Goal: Complete application form: Complete application form

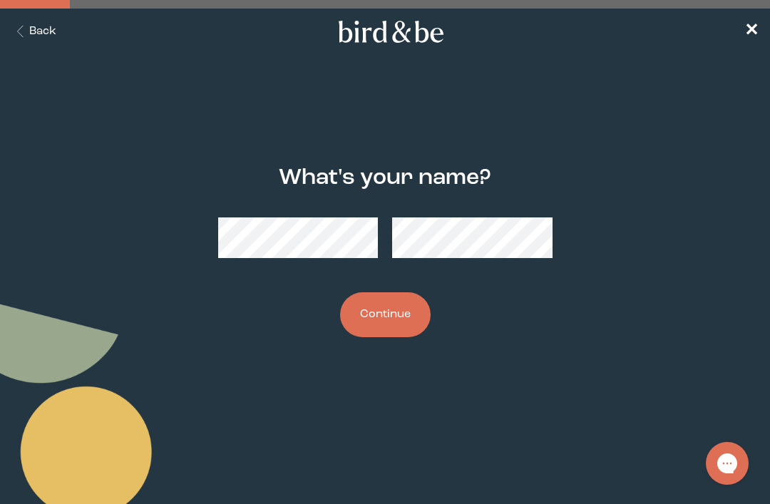
click at [381, 314] on button "Continue" at bounding box center [385, 314] width 90 height 45
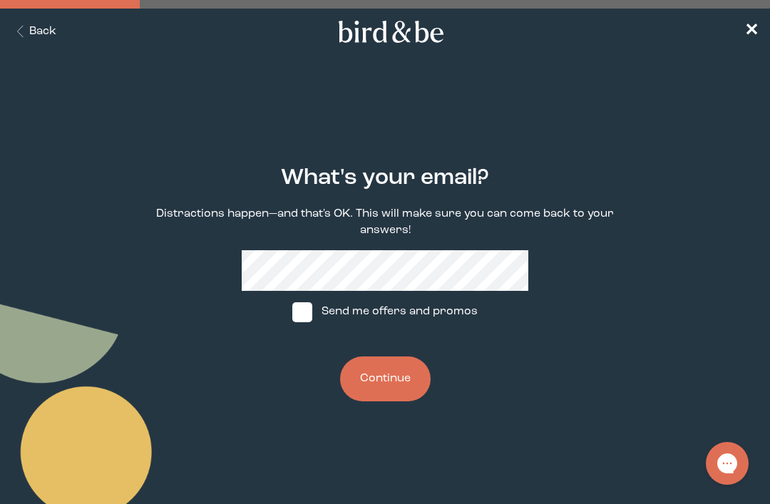
click at [393, 386] on button "Continue" at bounding box center [385, 378] width 90 height 45
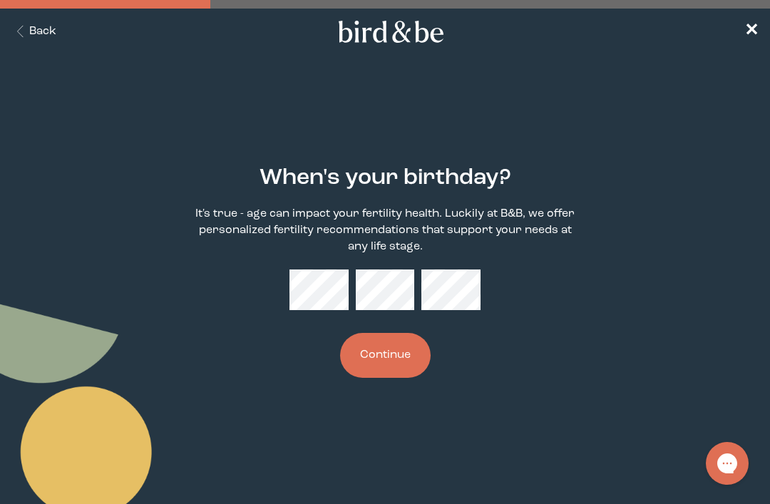
click at [391, 356] on button "Continue" at bounding box center [385, 355] width 90 height 45
click at [537, 285] on div "When's your birthday? It's true - age can impact your fertility health. Luckily…" at bounding box center [384, 272] width 477 height 258
click at [379, 354] on button "Continue" at bounding box center [385, 355] width 90 height 45
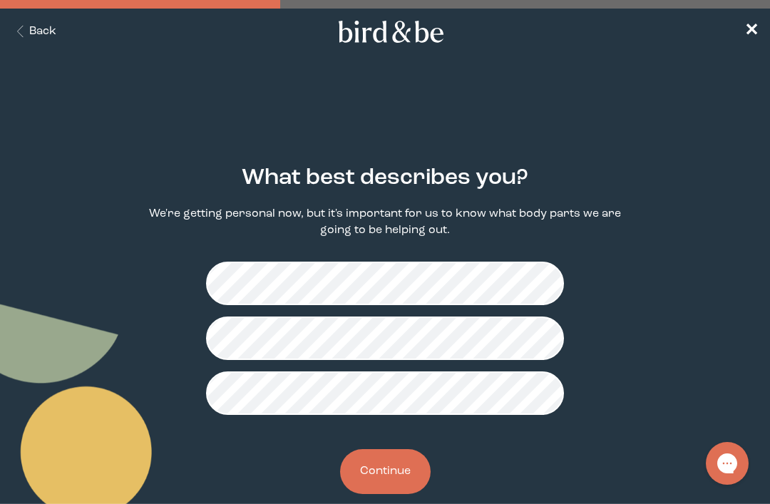
click at [394, 471] on button "Continue" at bounding box center [385, 471] width 90 height 45
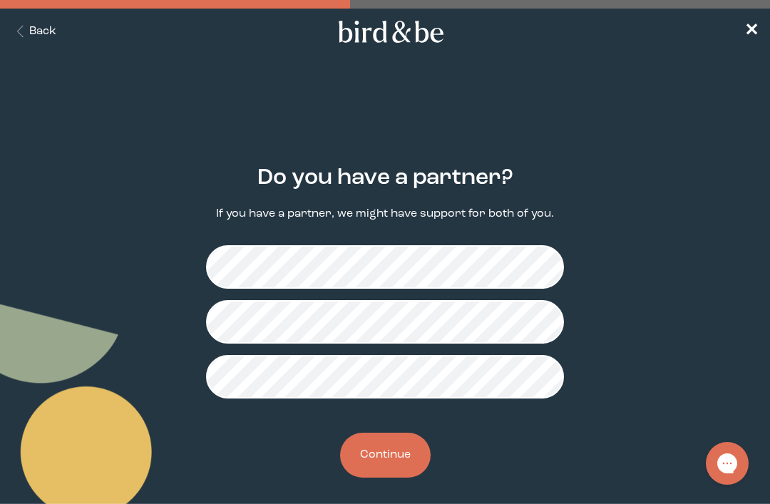
click at [396, 459] on button "Continue" at bounding box center [385, 455] width 90 height 45
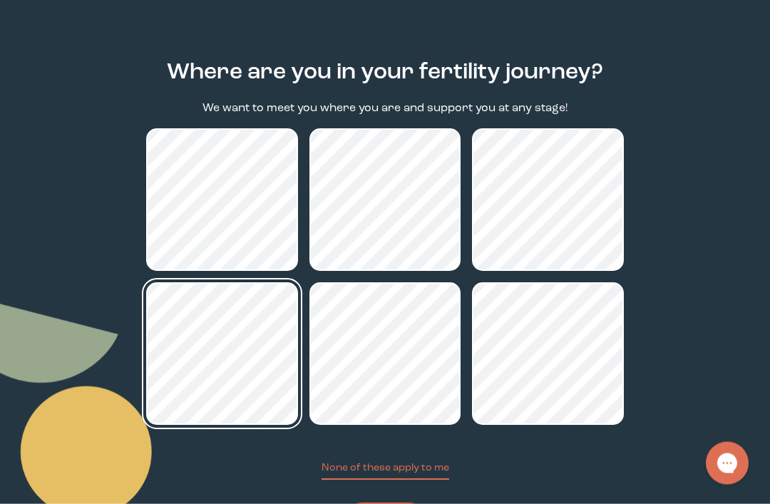
scroll to position [105, 0]
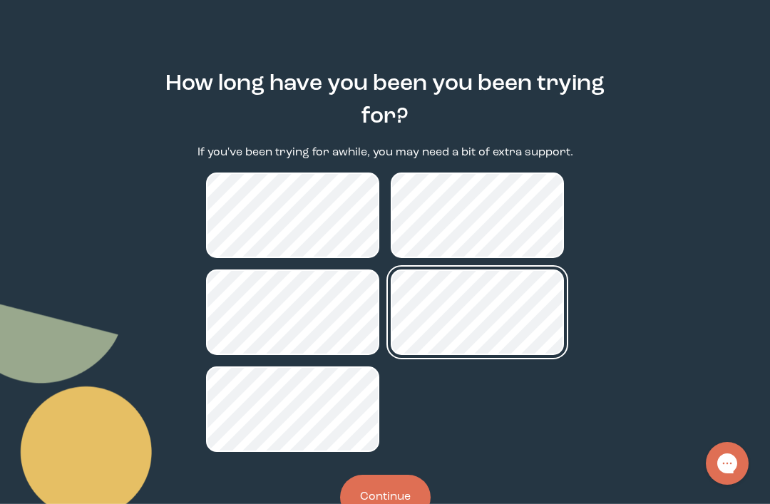
scroll to position [104, 0]
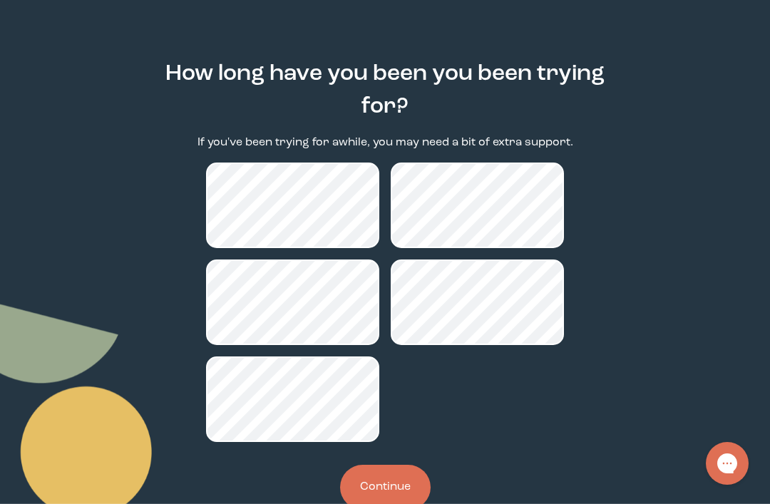
click at [401, 493] on button "Continue" at bounding box center [385, 487] width 90 height 45
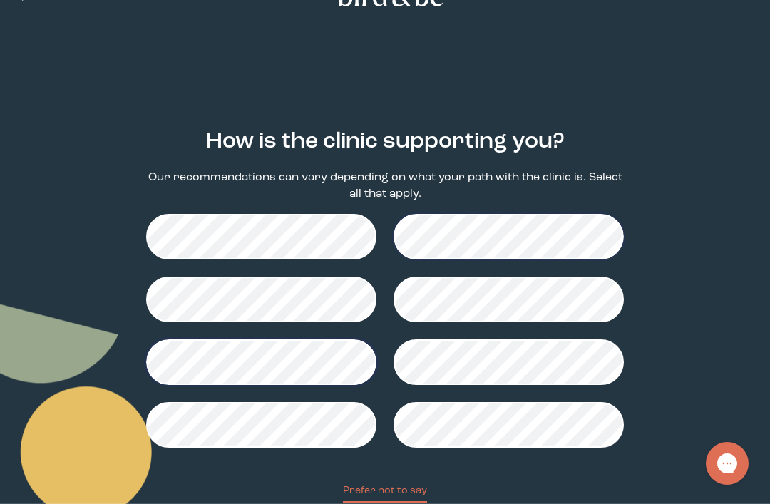
scroll to position [98, 0]
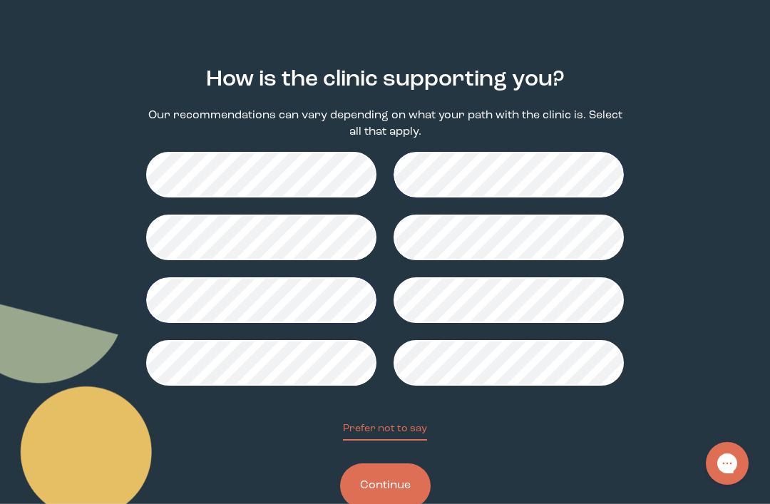
click at [393, 484] on button "Continue" at bounding box center [385, 485] width 90 height 45
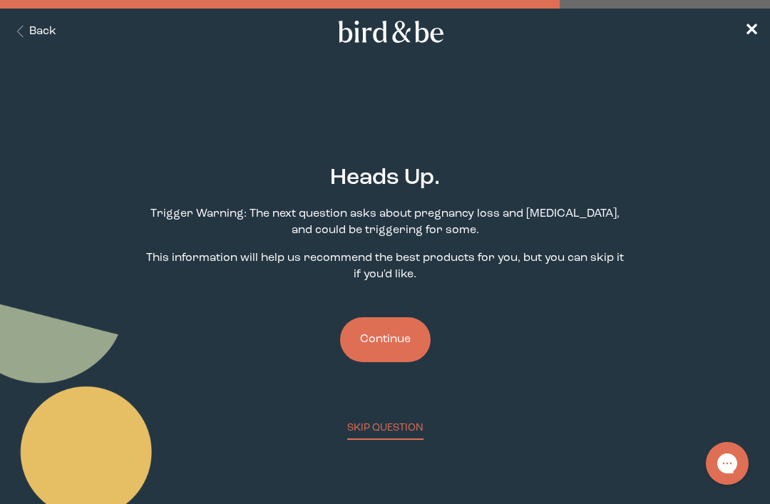
click at [393, 344] on button "Continue" at bounding box center [385, 339] width 90 height 45
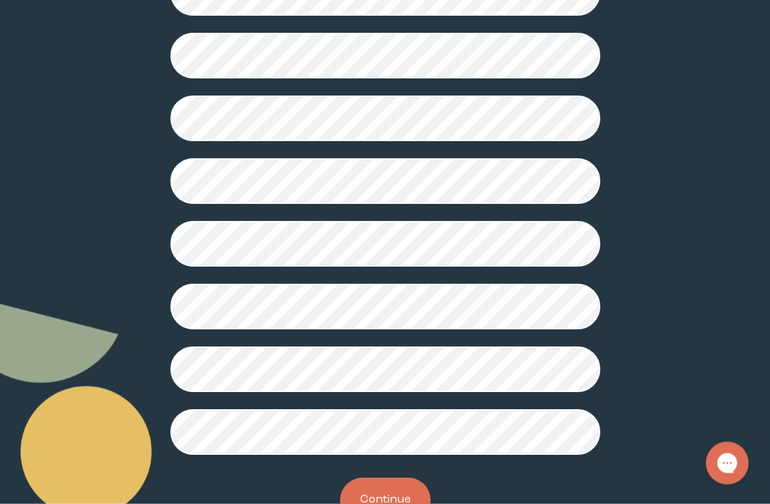
scroll to position [408, 0]
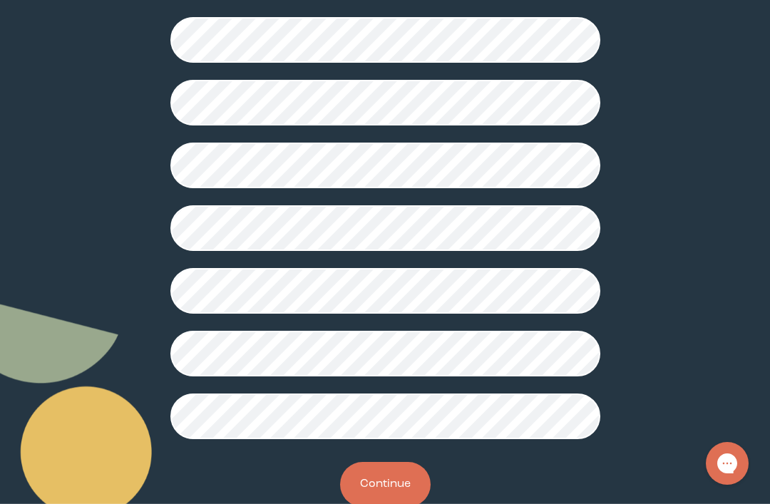
click at [398, 501] on button "Continue" at bounding box center [385, 484] width 90 height 45
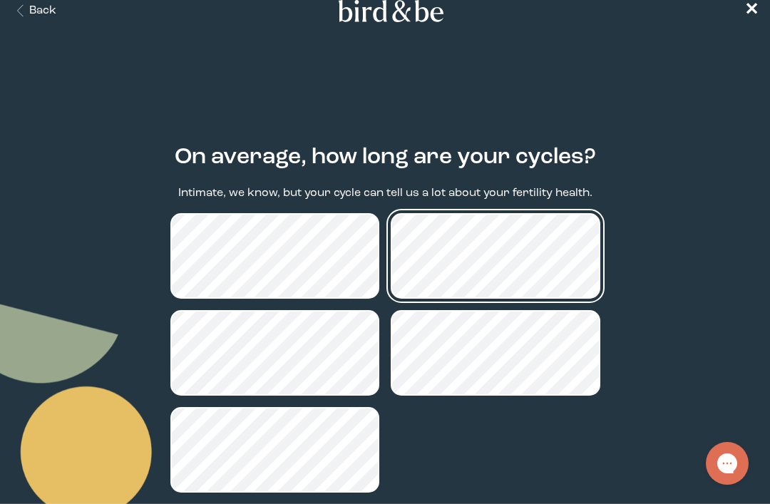
scroll to position [70, 0]
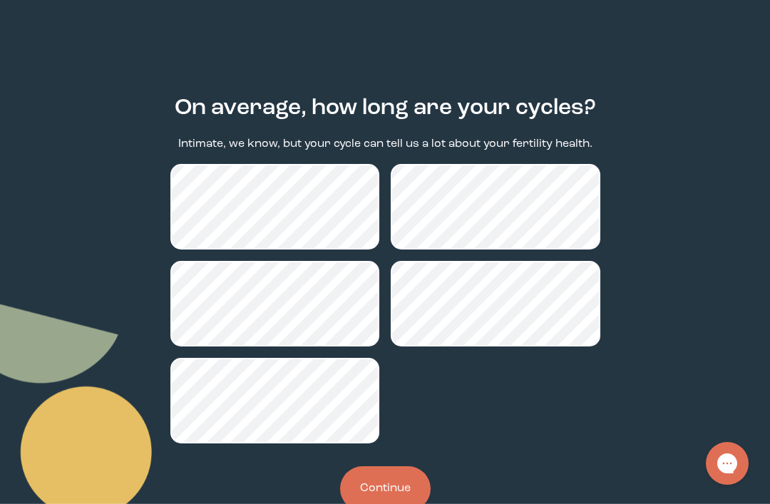
click at [386, 492] on button "Continue" at bounding box center [385, 488] width 90 height 45
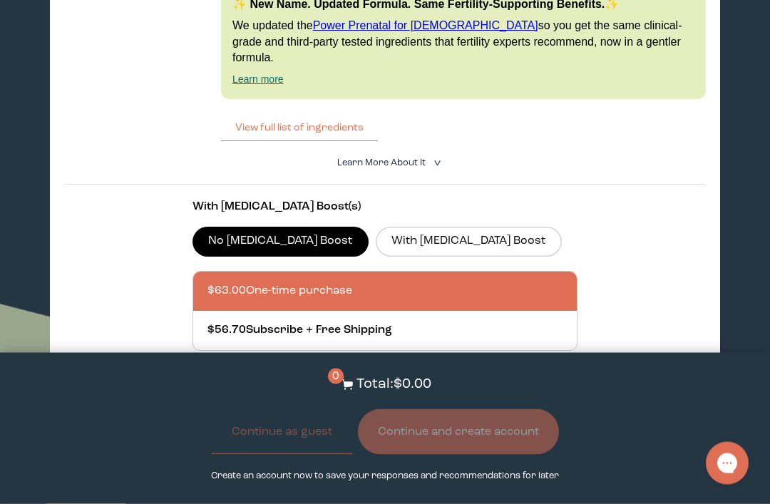
scroll to position [2376, 0]
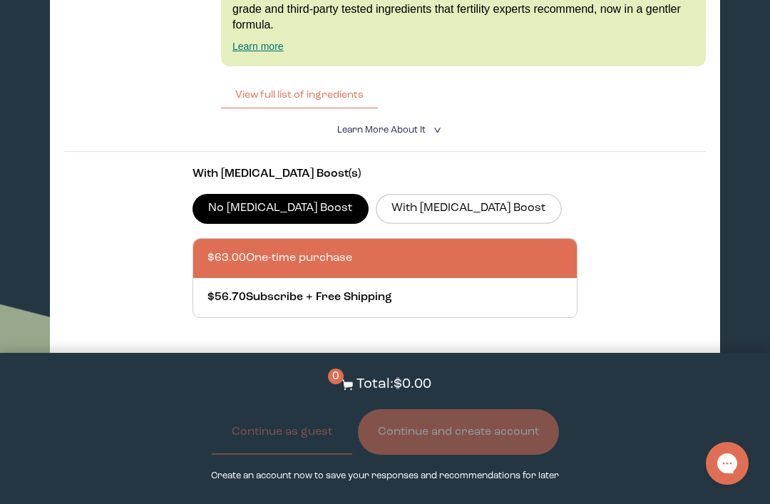
click at [376, 224] on label "With [MEDICAL_DATA] Boost" at bounding box center [469, 209] width 186 height 30
click at [0, 0] on input "With [MEDICAL_DATA] Boost" at bounding box center [0, 0] width 0 height 0
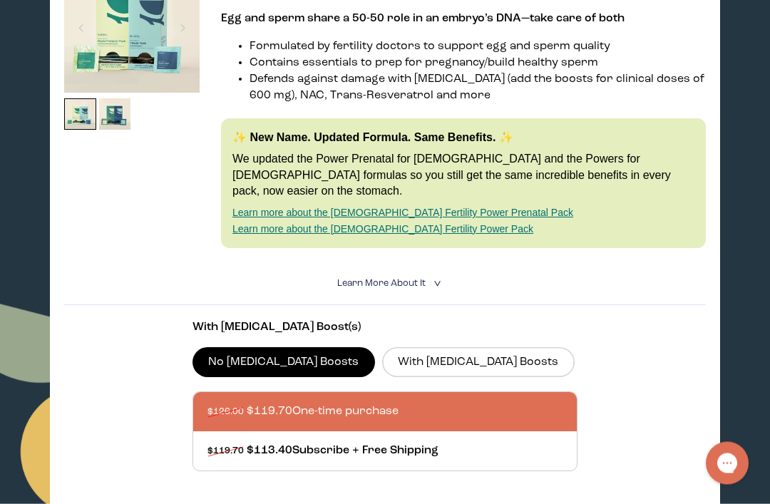
scroll to position [308, 0]
click at [420, 361] on label "With [MEDICAL_DATA] Boosts" at bounding box center [478, 362] width 192 height 30
click at [0, 0] on input "With [MEDICAL_DATA] Boosts" at bounding box center [0, 0] width 0 height 0
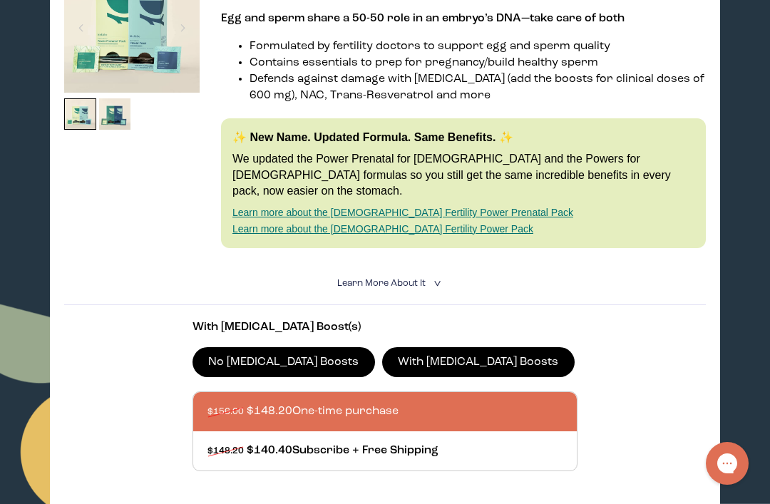
click at [230, 356] on label "No [MEDICAL_DATA] Boosts" at bounding box center [283, 362] width 182 height 30
click at [0, 0] on input "No [MEDICAL_DATA] Boosts" at bounding box center [0, 0] width 0 height 0
click at [382, 363] on label "With [MEDICAL_DATA] Boosts" at bounding box center [478, 362] width 192 height 30
click at [0, 0] on input "With [MEDICAL_DATA] Boosts" at bounding box center [0, 0] width 0 height 0
click at [262, 358] on label "No [MEDICAL_DATA] Boosts" at bounding box center [283, 362] width 182 height 30
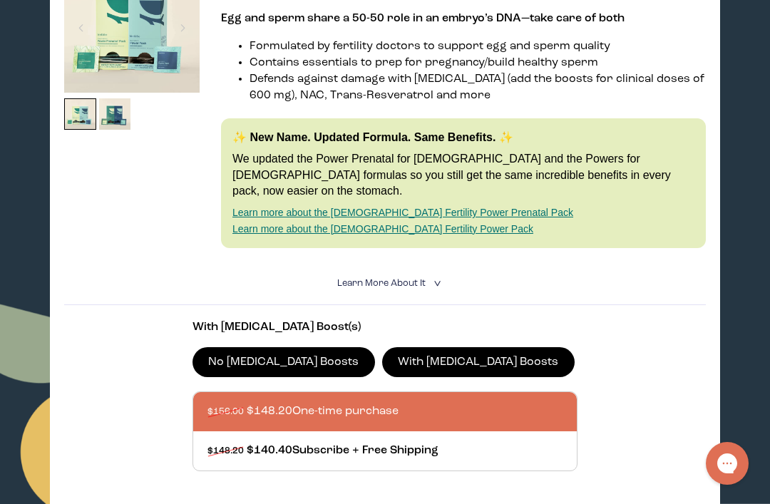
click at [0, 0] on input "No [MEDICAL_DATA] Boosts" at bounding box center [0, 0] width 0 height 0
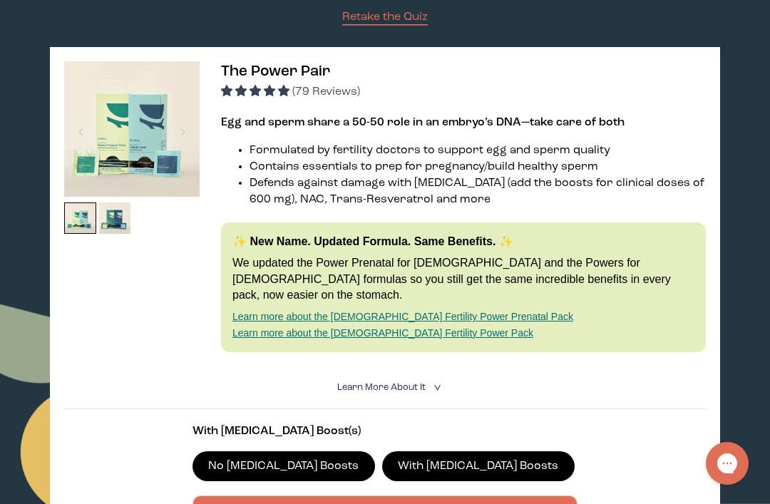
scroll to position [249, 0]
